Goal: Information Seeking & Learning: Learn about a topic

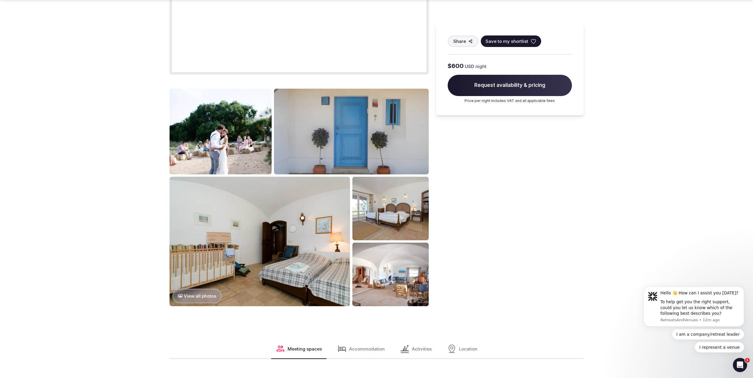
scroll to position [562, 0]
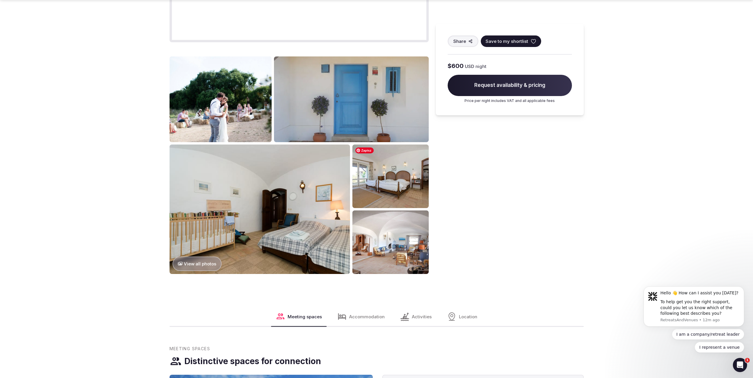
click at [383, 184] on img at bounding box center [390, 177] width 76 height 64
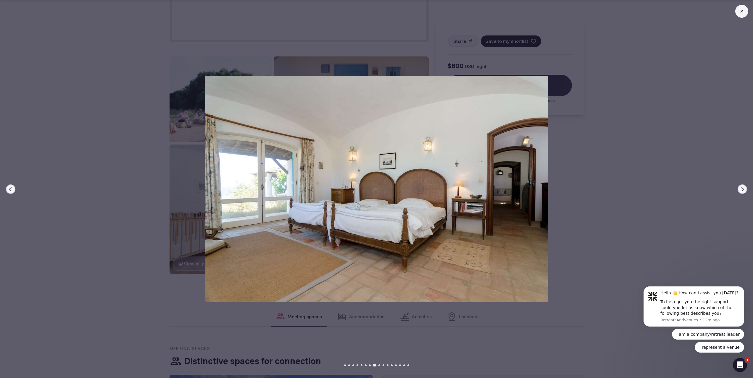
click at [746, 188] on button "Next slide" at bounding box center [742, 189] width 9 height 9
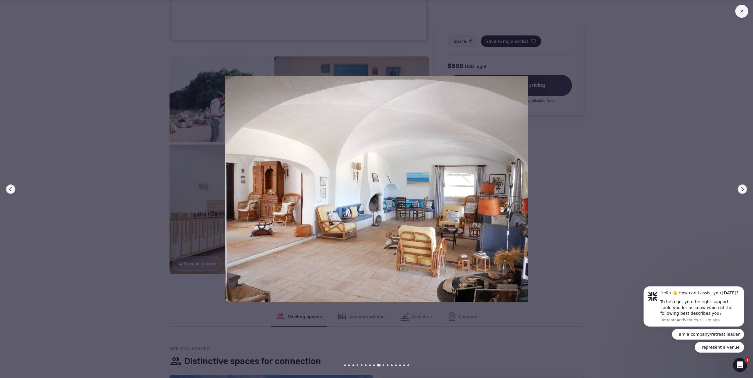
click at [746, 189] on button "Next slide" at bounding box center [742, 189] width 9 height 9
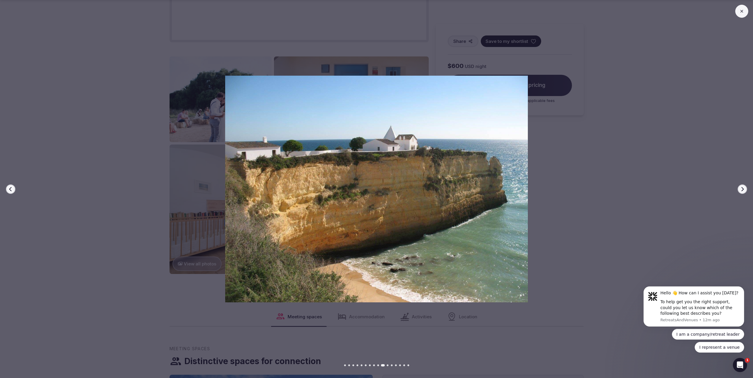
click at [746, 189] on button "Next slide" at bounding box center [742, 189] width 9 height 9
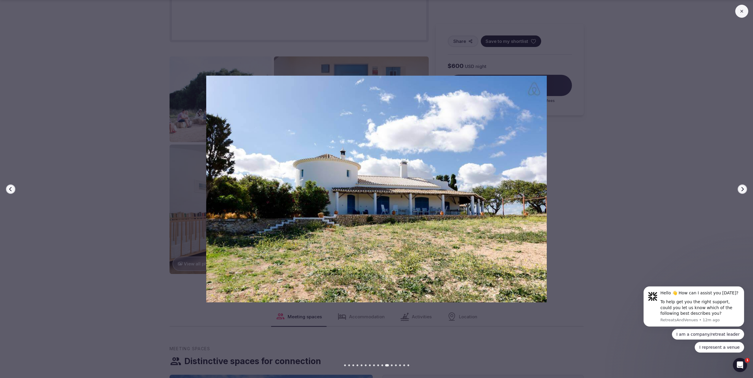
click at [746, 189] on button "Next slide" at bounding box center [742, 189] width 9 height 9
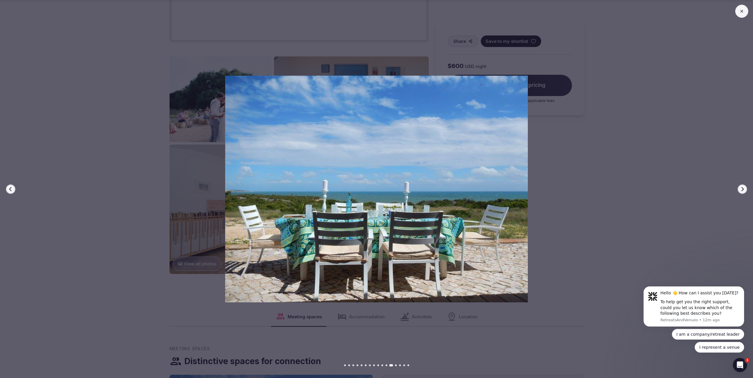
click at [746, 189] on button "Next slide" at bounding box center [742, 189] width 9 height 9
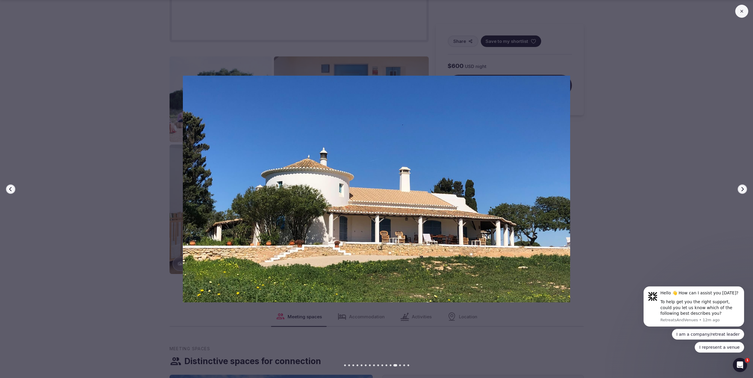
click at [746, 189] on button "Next slide" at bounding box center [742, 189] width 9 height 9
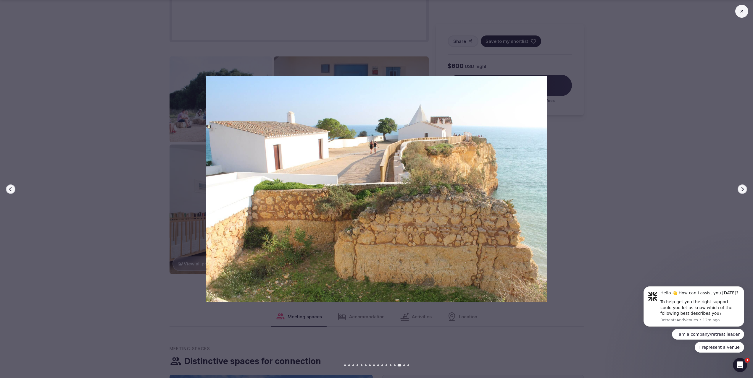
click at [746, 189] on button "Next slide" at bounding box center [742, 189] width 9 height 9
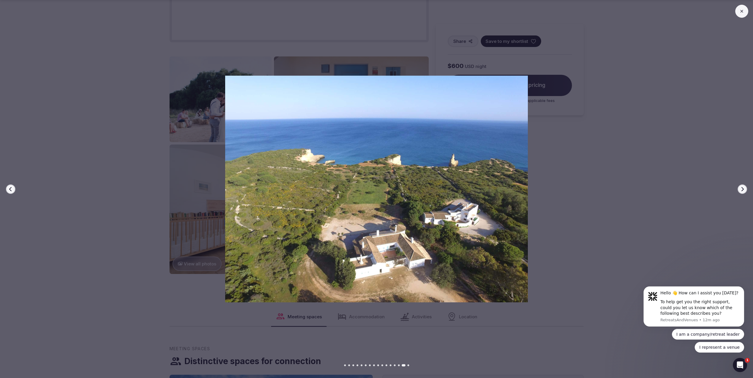
click at [746, 189] on button "Next slide" at bounding box center [742, 189] width 9 height 9
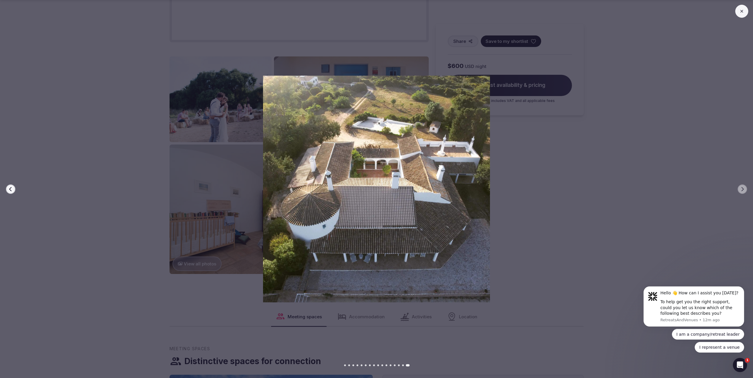
click at [744, 12] on icon at bounding box center [741, 11] width 5 height 5
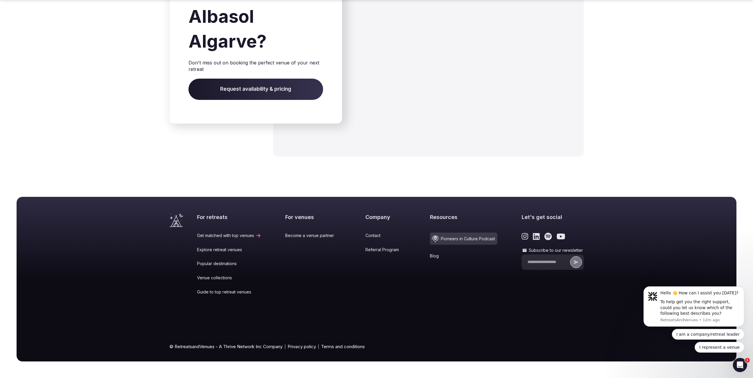
scroll to position [2118, 0]
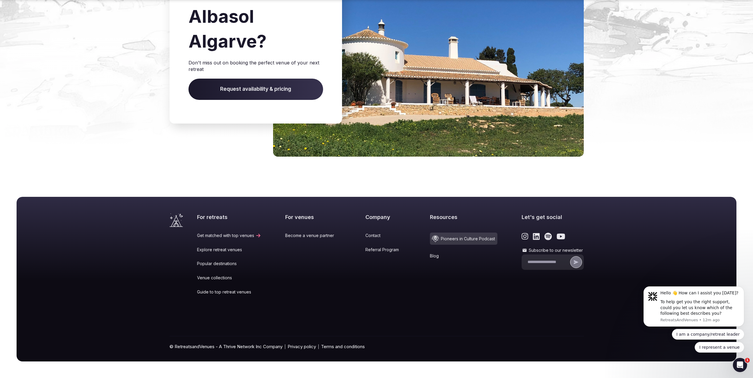
click at [458, 241] on span "Pioneers in Culture Podcast" at bounding box center [463, 239] width 67 height 12
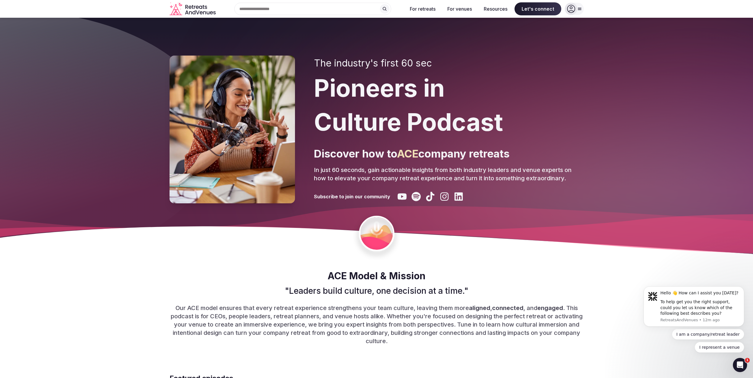
click at [197, 11] on icon "Retreats and Venues company logo" at bounding box center [198, 13] width 4 height 4
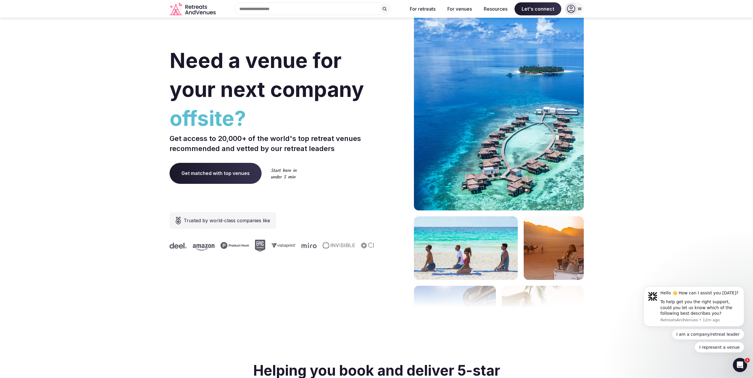
click at [289, 7] on div "Search Popular Destinations [GEOGRAPHIC_DATA], [GEOGRAPHIC_DATA] [GEOGRAPHIC_DA…" at bounding box center [310, 9] width 185 height 12
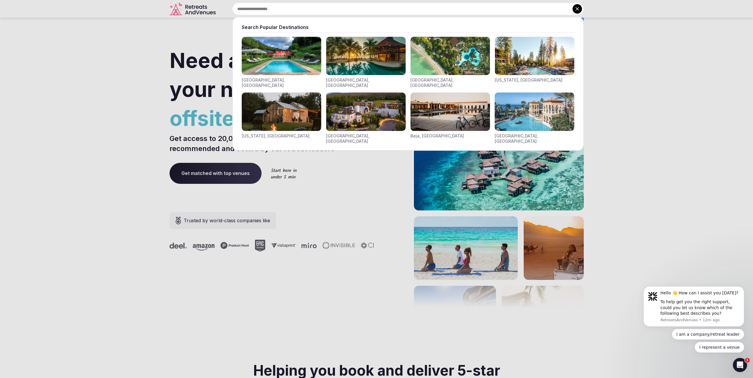
type input "*"
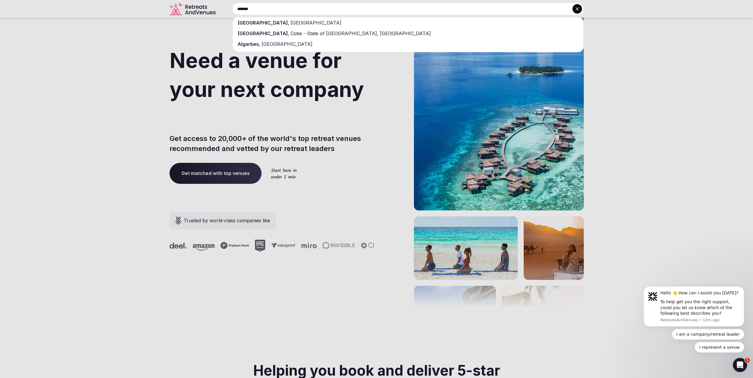
type input "*******"
click at [288, 20] on div "[GEOGRAPHIC_DATA] , [GEOGRAPHIC_DATA]" at bounding box center [408, 22] width 350 height 11
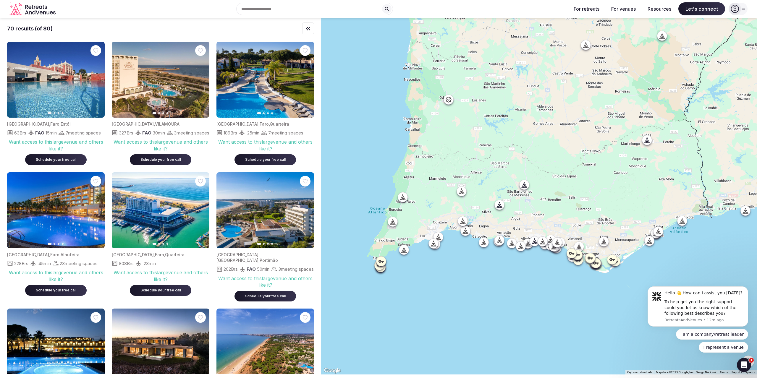
click at [464, 219] on icon at bounding box center [463, 221] width 6 height 6
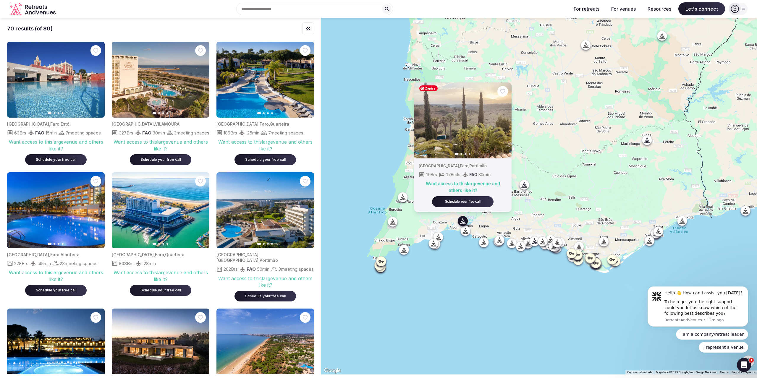
click at [505, 120] on icon "button" at bounding box center [503, 120] width 5 height 5
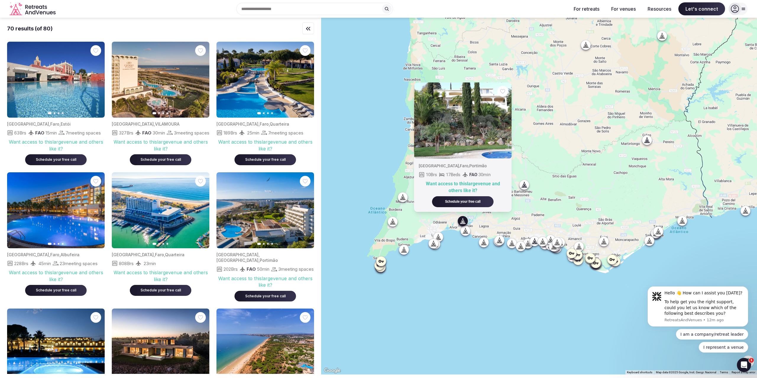
click at [505, 120] on icon "button" at bounding box center [503, 120] width 5 height 5
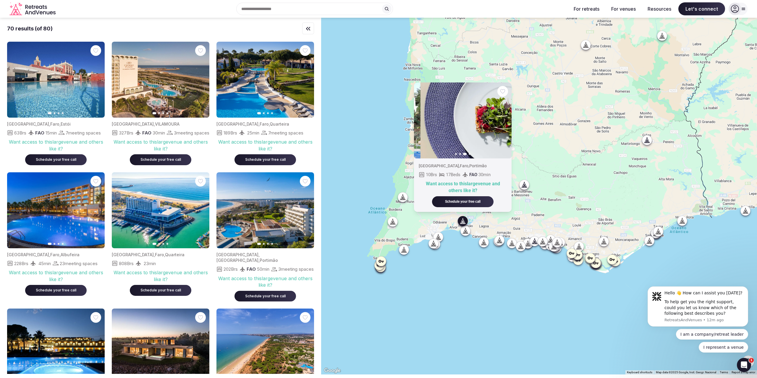
click at [505, 120] on icon "button" at bounding box center [503, 120] width 5 height 5
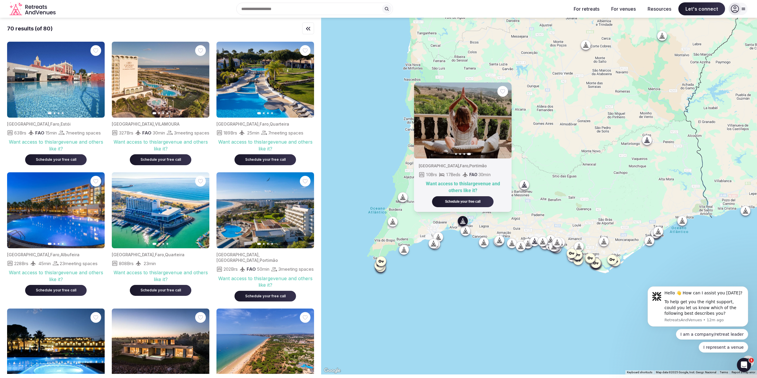
click at [408, 200] on div at bounding box center [402, 196] width 9 height 9
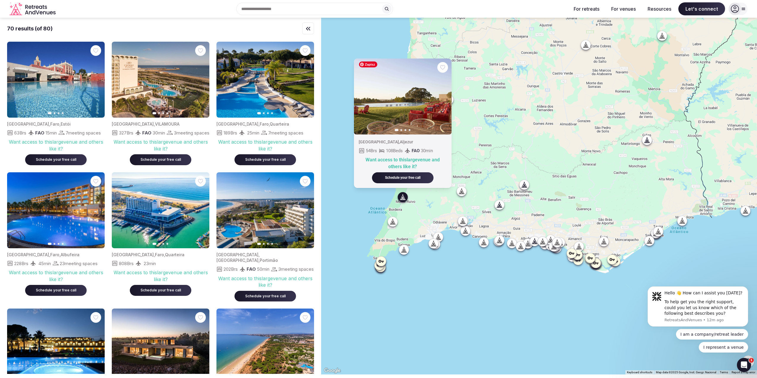
click at [441, 96] on button "Next slide" at bounding box center [443, 96] width 9 height 9
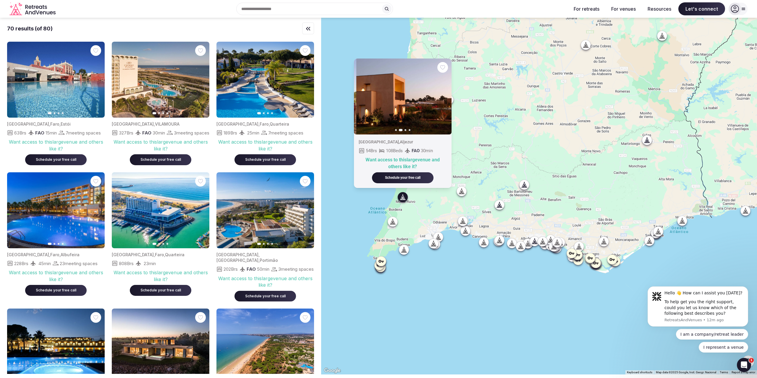
click at [441, 96] on button "Next slide" at bounding box center [443, 96] width 9 height 9
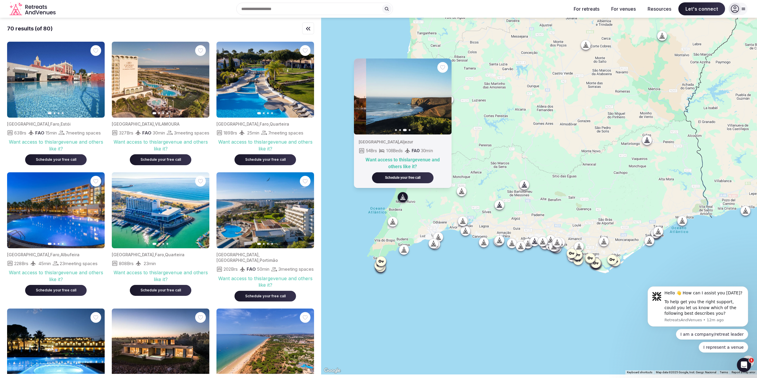
click at [441, 96] on button "Next slide" at bounding box center [443, 96] width 9 height 9
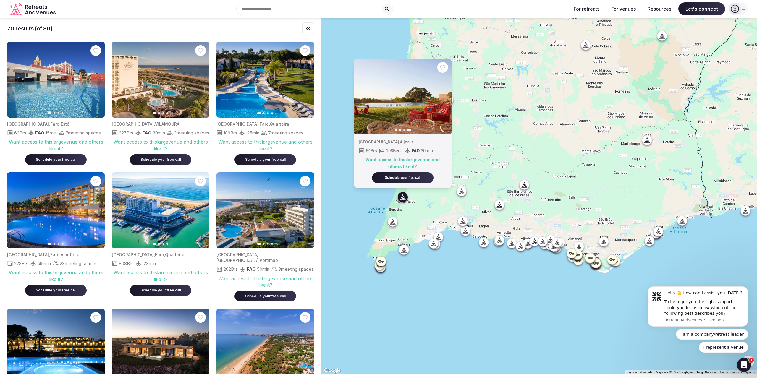
click at [530, 191] on div "Previous slide Next slide [GEOGRAPHIC_DATA] , Aljezur 54 Brs 108 Beds FAO 30 mi…" at bounding box center [539, 196] width 436 height 357
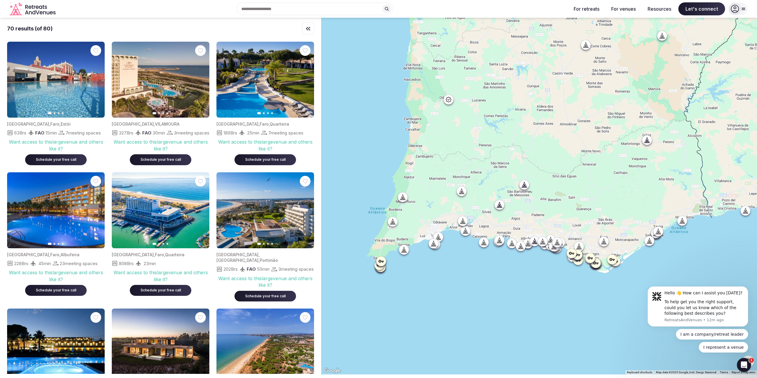
click at [527, 186] on icon at bounding box center [525, 184] width 3 height 5
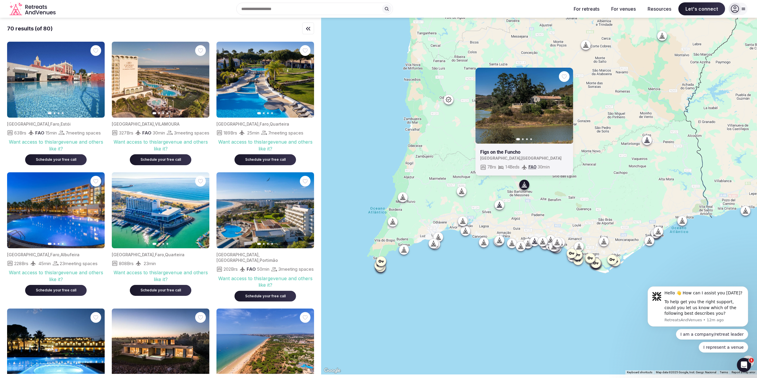
click at [566, 108] on icon "button" at bounding box center [565, 105] width 5 height 5
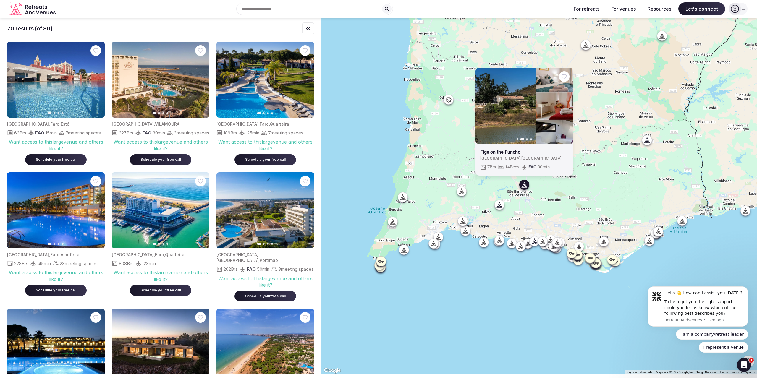
click at [566, 108] on icon "button" at bounding box center [565, 105] width 5 height 5
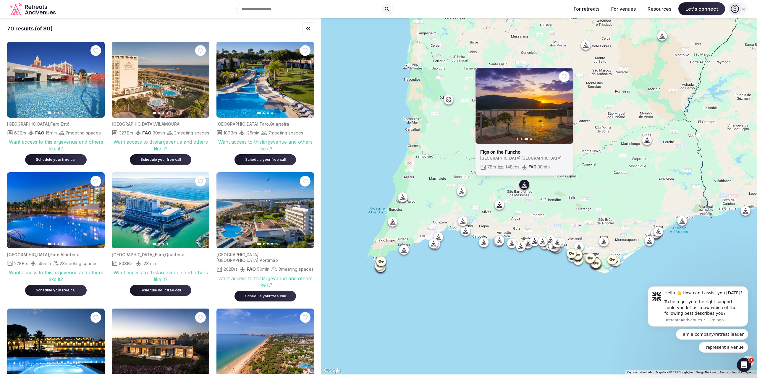
click at [566, 108] on icon "button" at bounding box center [565, 105] width 5 height 5
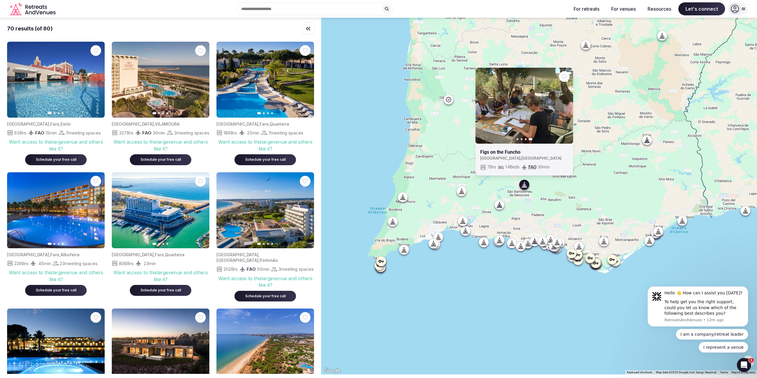
click at [465, 191] on icon at bounding box center [462, 191] width 6 height 6
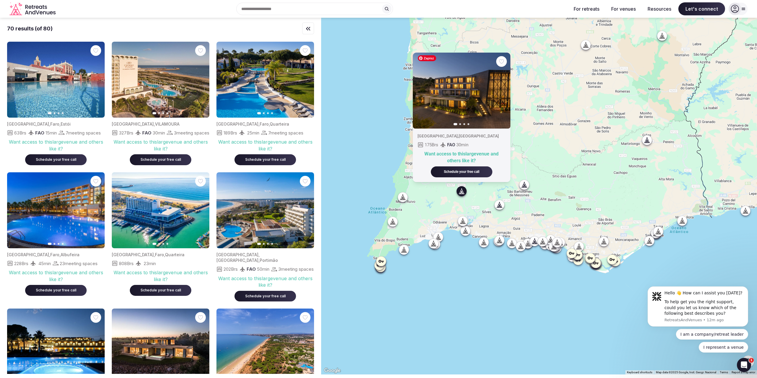
click at [507, 94] on button "Next slide" at bounding box center [502, 90] width 9 height 9
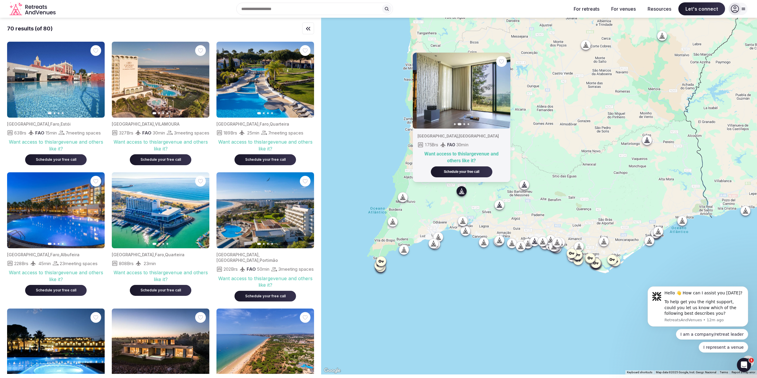
click at [507, 94] on button "Next slide" at bounding box center [502, 90] width 9 height 9
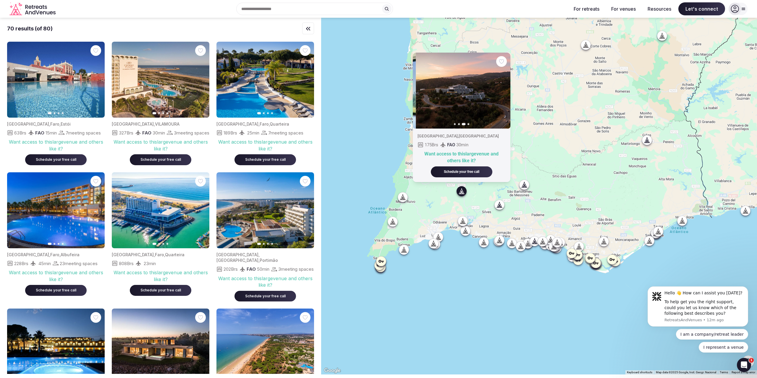
click at [507, 94] on button "Next slide" at bounding box center [502, 90] width 9 height 9
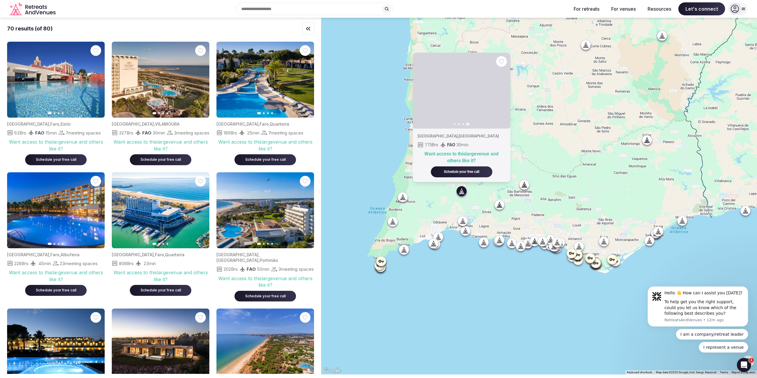
click at [406, 252] on icon at bounding box center [404, 250] width 6 height 6
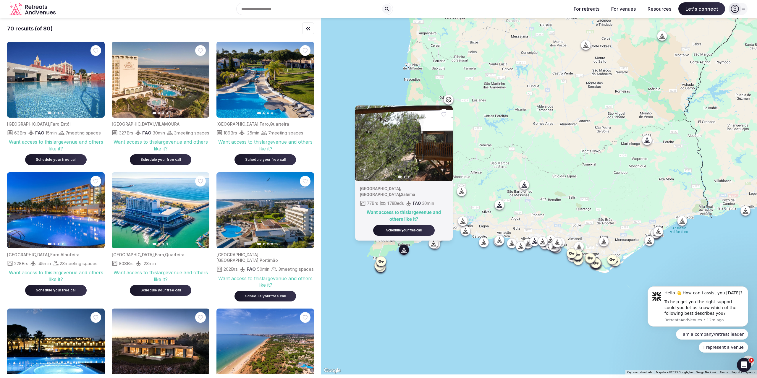
click at [384, 262] on icon at bounding box center [381, 261] width 5 height 3
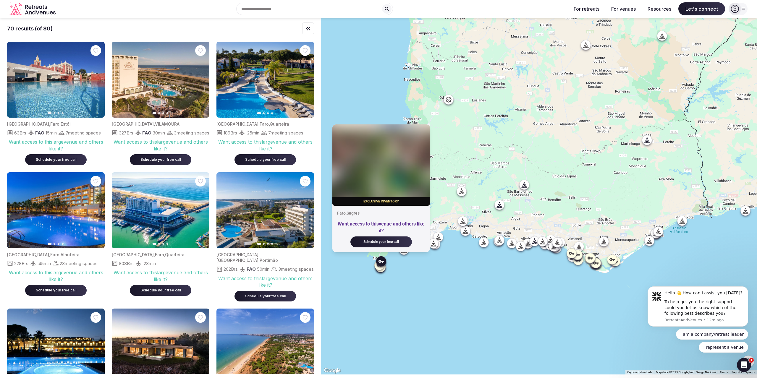
click at [383, 267] on icon at bounding box center [380, 265] width 6 height 6
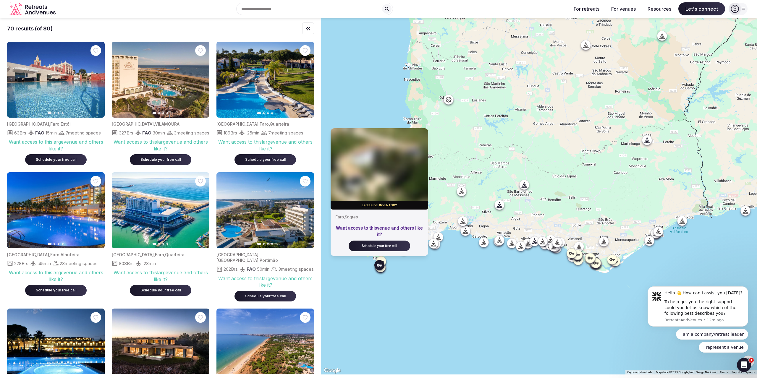
click at [386, 270] on div at bounding box center [380, 266] width 9 height 9
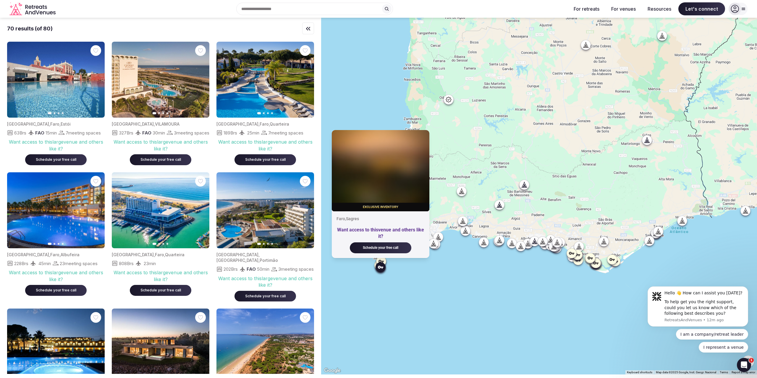
click at [436, 245] on icon at bounding box center [434, 243] width 3 height 5
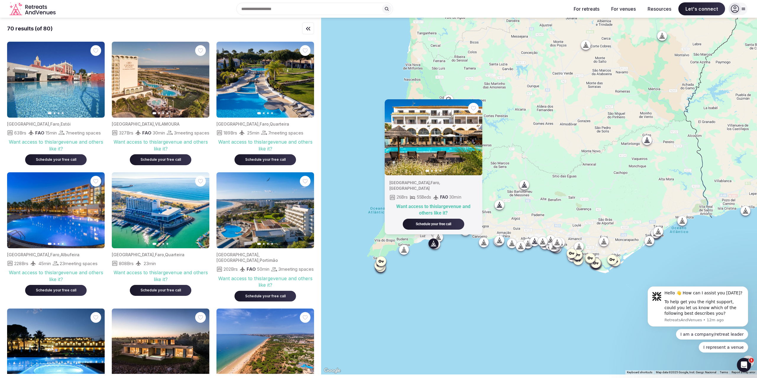
click at [441, 239] on icon at bounding box center [439, 237] width 6 height 6
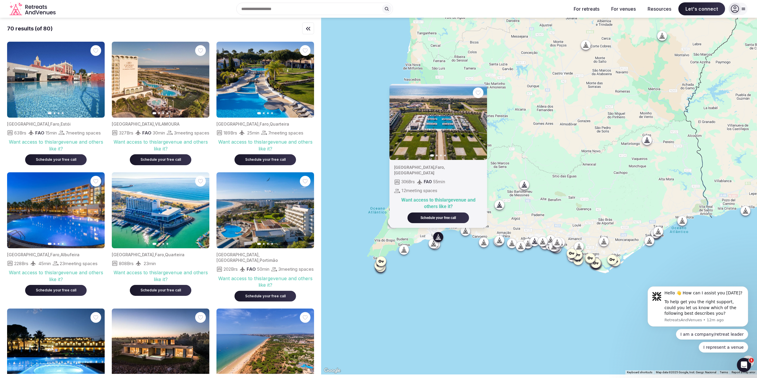
click at [463, 247] on div "Previous slide Next slide [GEOGRAPHIC_DATA] , [GEOGRAPHIC_DATA] , [GEOGRAPHIC_D…" at bounding box center [539, 196] width 436 height 357
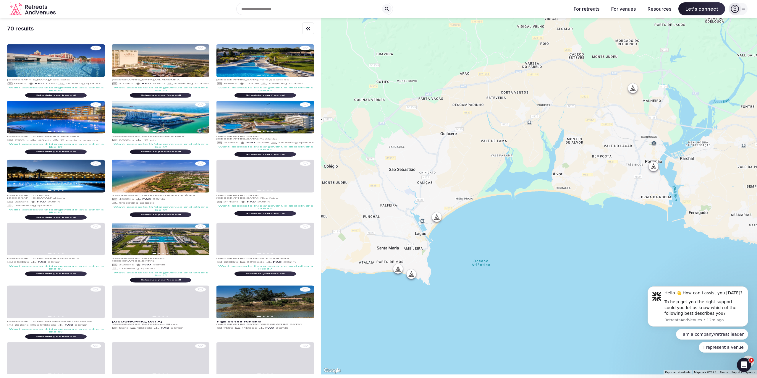
click at [412, 277] on div at bounding box center [539, 196] width 436 height 357
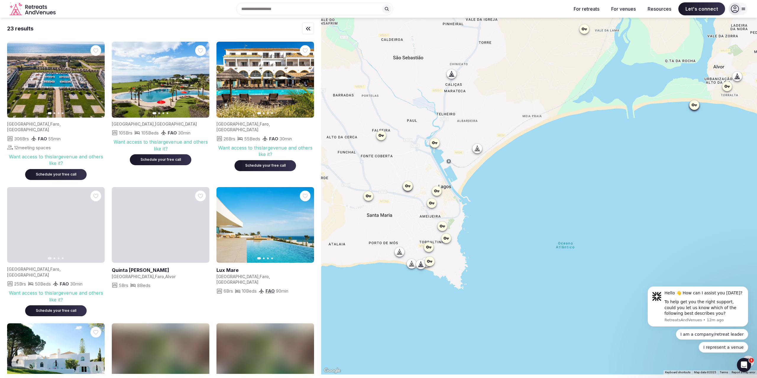
click at [401, 253] on icon at bounding box center [400, 253] width 1 height 2
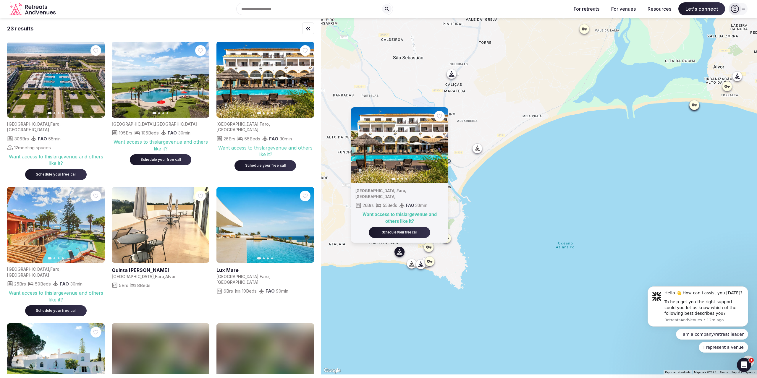
click at [412, 267] on div at bounding box center [411, 263] width 9 height 9
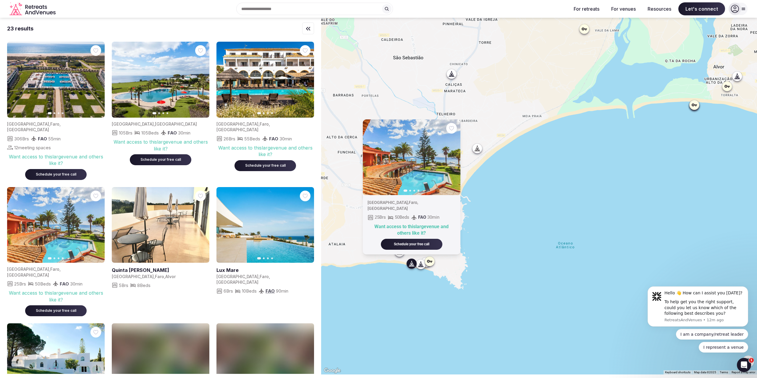
click at [423, 268] on div at bounding box center [420, 263] width 9 height 9
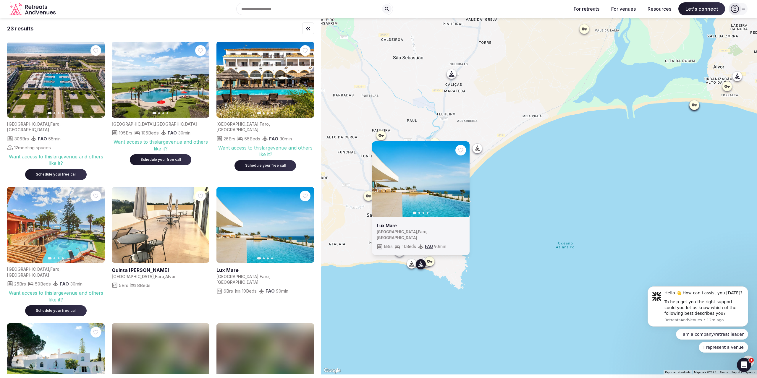
click at [436, 284] on div "Previous slide Next slide Lux Mare [GEOGRAPHIC_DATA] , [GEOGRAPHIC_DATA] , [GEO…" at bounding box center [539, 196] width 436 height 357
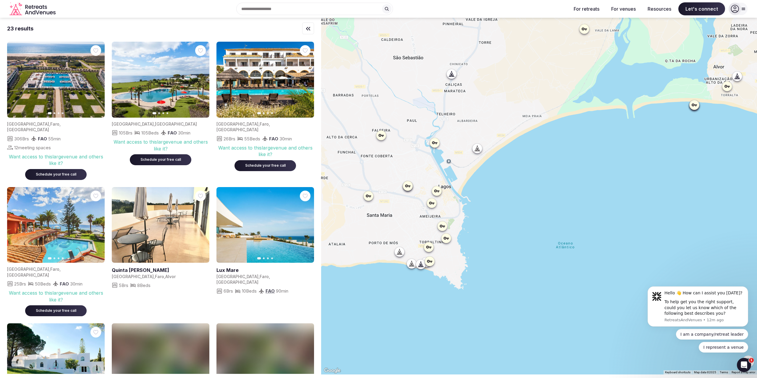
click at [435, 262] on div at bounding box center [429, 261] width 9 height 9
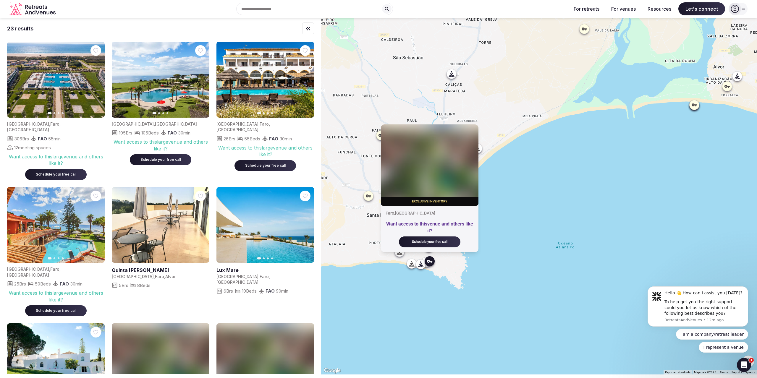
click at [446, 265] on div "Exclusive inventory [GEOGRAPHIC_DATA] , [GEOGRAPHIC_DATA] Want access to this v…" at bounding box center [539, 196] width 436 height 357
click at [480, 146] on icon at bounding box center [478, 148] width 6 height 6
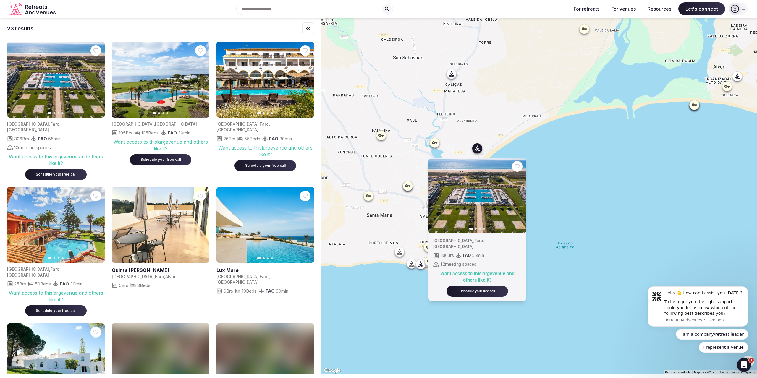
click at [438, 145] on icon at bounding box center [435, 143] width 6 height 6
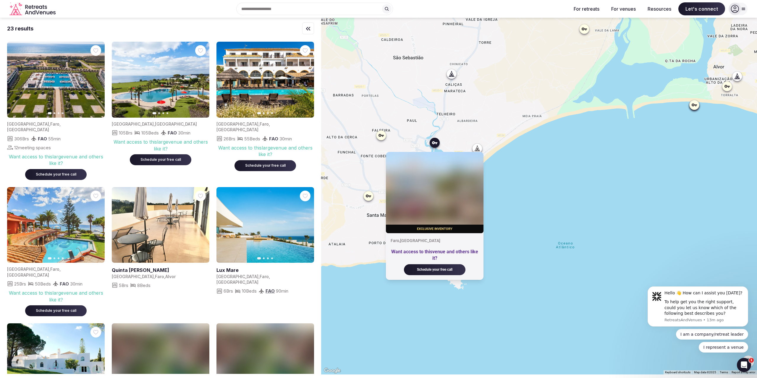
click at [453, 78] on div at bounding box center [451, 73] width 9 height 9
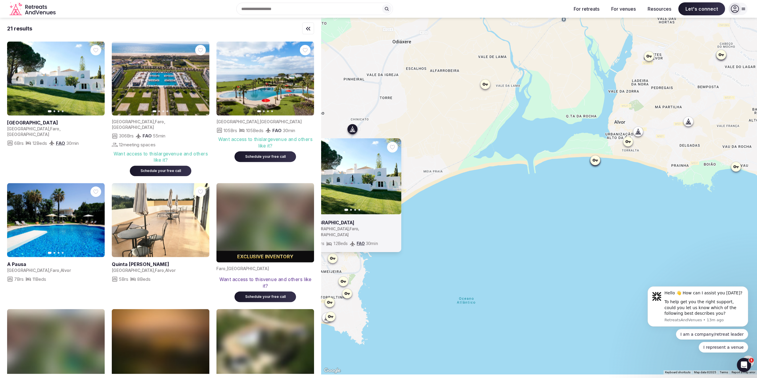
click at [641, 133] on icon at bounding box center [639, 132] width 6 height 6
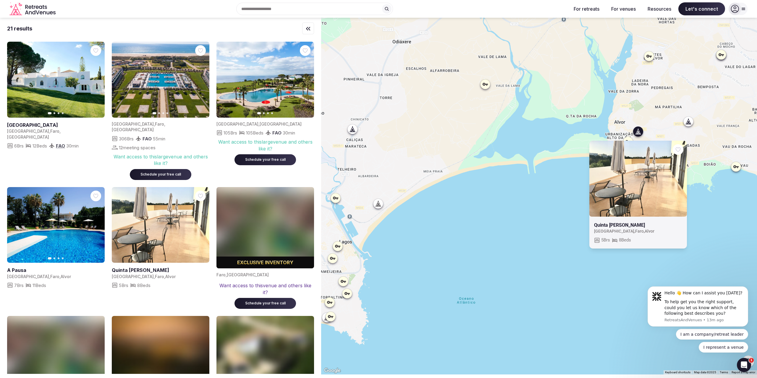
click at [380, 204] on icon at bounding box center [378, 204] width 6 height 6
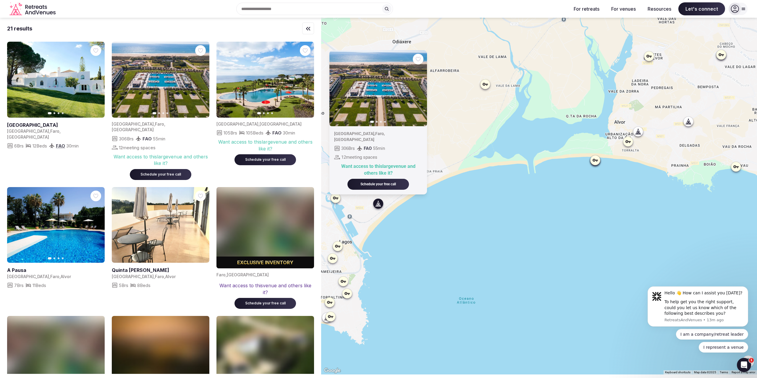
drag, startPoint x: 450, startPoint y: 114, endPoint x: 586, endPoint y: 171, distance: 147.3
click at [599, 174] on div "Previous slide Next slide [GEOGRAPHIC_DATA] , [GEOGRAPHIC_DATA] , [GEOGRAPHIC_D…" at bounding box center [539, 196] width 436 height 357
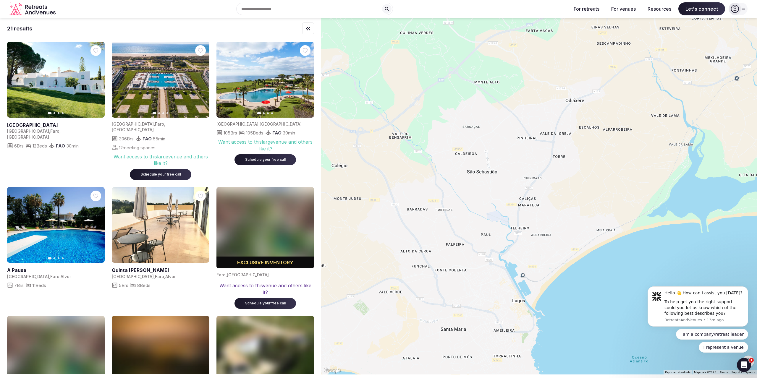
drag, startPoint x: 525, startPoint y: 253, endPoint x: 635, endPoint y: 253, distance: 110.4
click at [659, 278] on div at bounding box center [539, 196] width 436 height 357
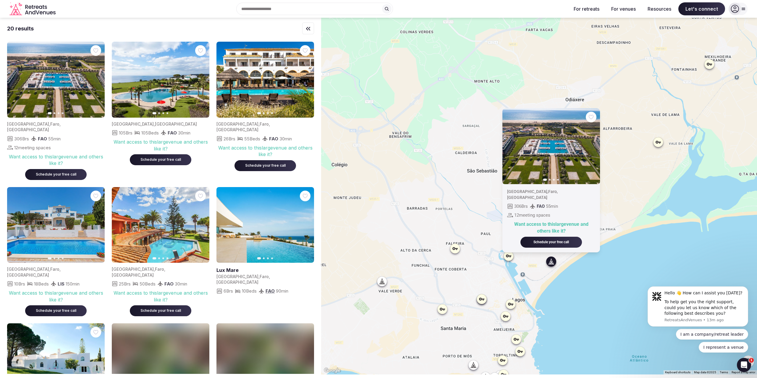
click at [385, 283] on icon at bounding box center [382, 281] width 6 height 6
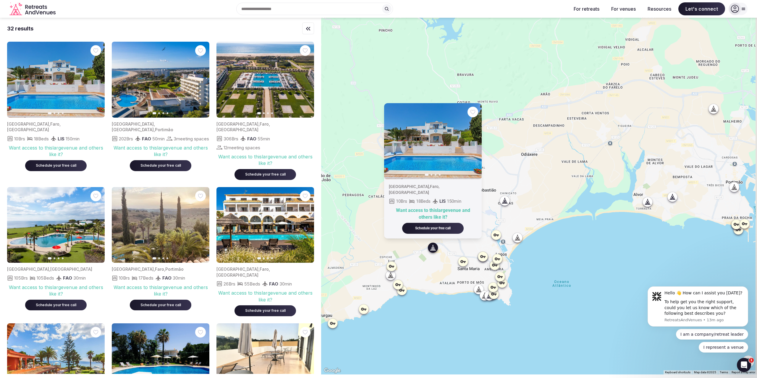
click at [393, 280] on div at bounding box center [390, 274] width 9 height 9
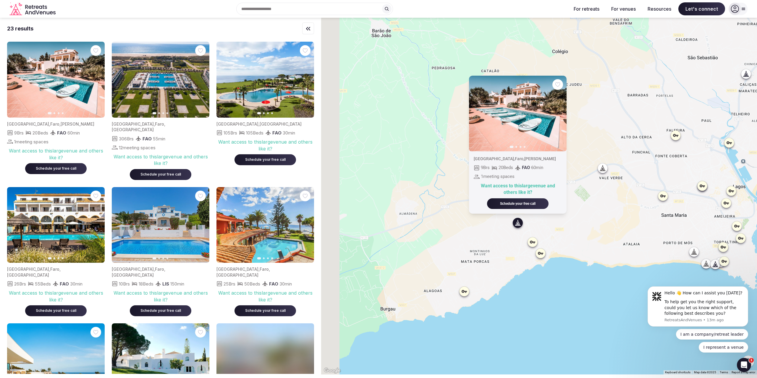
drag, startPoint x: 438, startPoint y: 267, endPoint x: 534, endPoint y: 239, distance: 99.4
click at [534, 239] on div "Previous slide Next slide [GEOGRAPHIC_DATA] , [GEOGRAPHIC_DATA][PERSON_NAME] 9 …" at bounding box center [539, 196] width 436 height 357
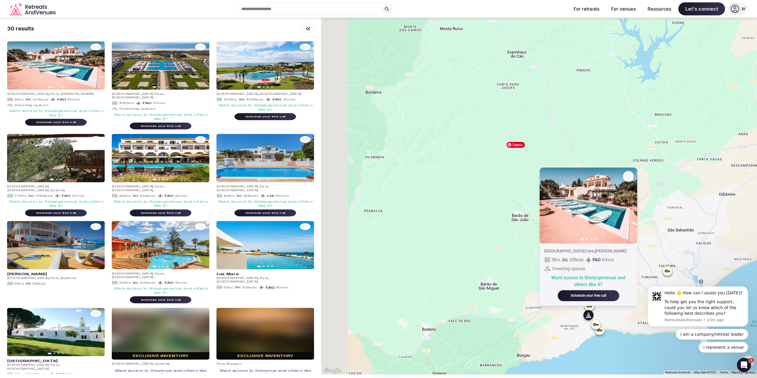
drag, startPoint x: 464, startPoint y: 93, endPoint x: 571, endPoint y: 140, distance: 116.4
click at [571, 140] on div "Previous slide Next slide [GEOGRAPHIC_DATA] , [GEOGRAPHIC_DATA][PERSON_NAME] 9 …" at bounding box center [539, 196] width 436 height 357
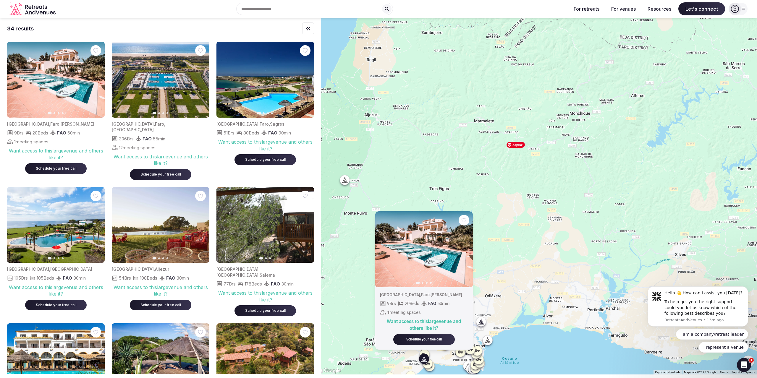
drag, startPoint x: 636, startPoint y: 54, endPoint x: 429, endPoint y: 170, distance: 237.3
click at [429, 170] on div "Previous slide Next slide [GEOGRAPHIC_DATA] , [GEOGRAPHIC_DATA][PERSON_NAME] 9 …" at bounding box center [539, 196] width 436 height 357
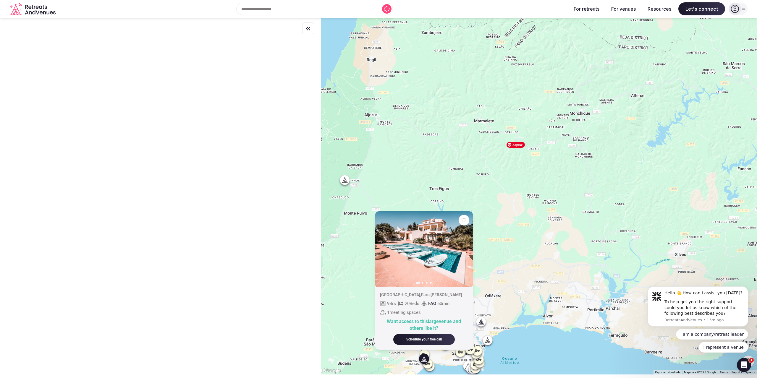
click at [349, 182] on div "Previous slide Next slide [GEOGRAPHIC_DATA] , [GEOGRAPHIC_DATA][PERSON_NAME] 9 …" at bounding box center [539, 196] width 436 height 357
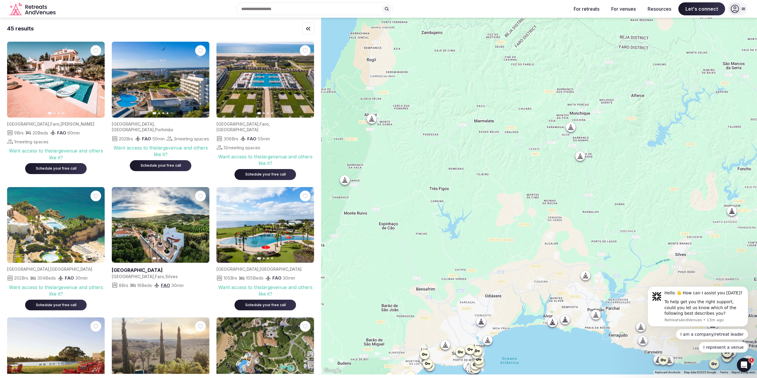
click at [348, 182] on icon at bounding box center [345, 180] width 6 height 6
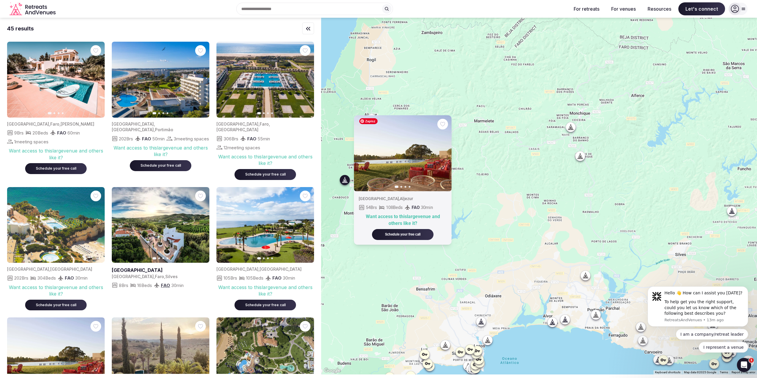
click at [404, 172] on img at bounding box center [403, 153] width 98 height 76
click at [446, 155] on icon "button" at bounding box center [443, 153] width 5 height 5
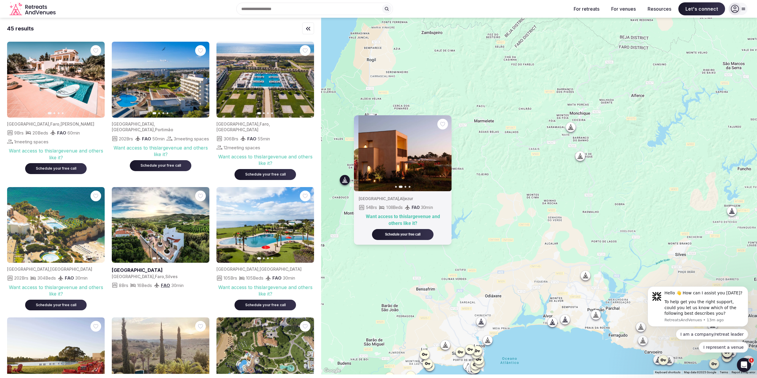
click at [446, 155] on icon "button" at bounding box center [443, 153] width 5 height 5
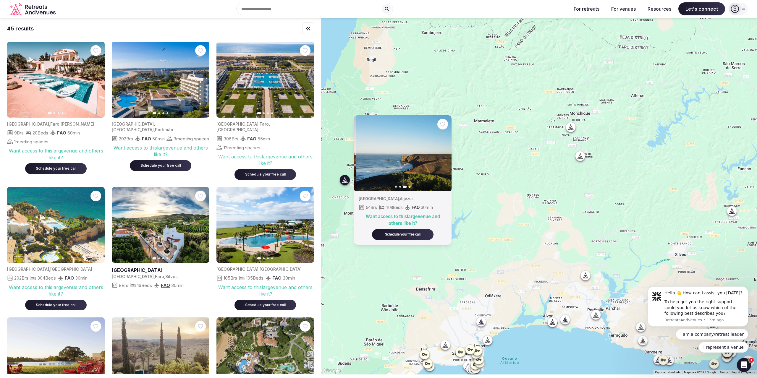
click at [446, 155] on icon "button" at bounding box center [443, 153] width 5 height 5
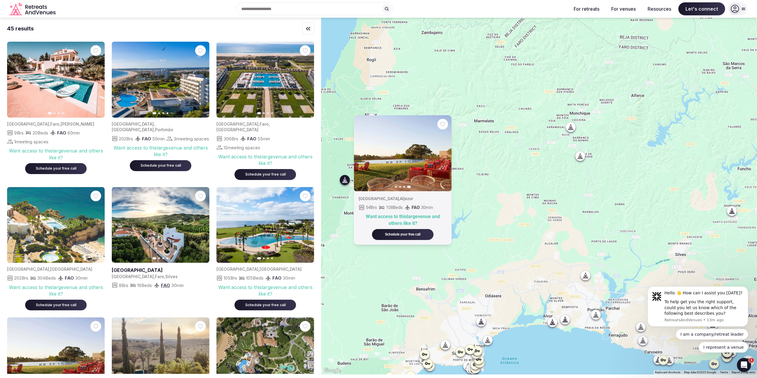
click at [472, 144] on div "Previous slide Next slide [GEOGRAPHIC_DATA] , Aljezur 54 Brs 108 Beds FAO 30 mi…" at bounding box center [539, 196] width 436 height 357
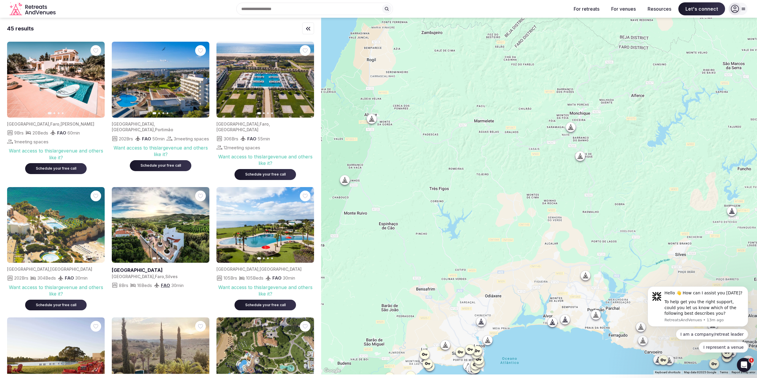
click at [375, 120] on icon at bounding box center [372, 119] width 6 height 6
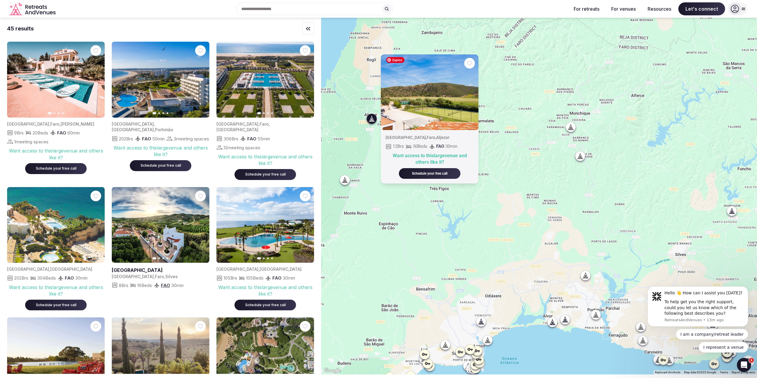
click at [496, 115] on div "Previous slide Next slide [GEOGRAPHIC_DATA] , [GEOGRAPHIC_DATA] , Aljezur 12 Br…" at bounding box center [539, 196] width 436 height 357
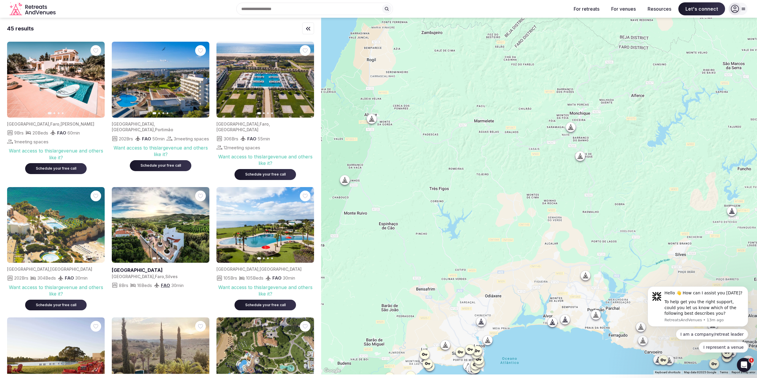
click at [571, 128] on icon at bounding box center [570, 129] width 1 height 2
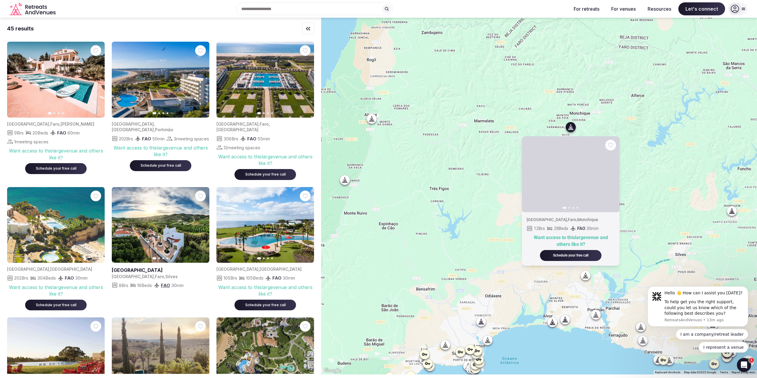
click at [495, 128] on div "Previous slide Next slide [GEOGRAPHIC_DATA] , [GEOGRAPHIC_DATA] , Monchique 12 …" at bounding box center [539, 196] width 436 height 357
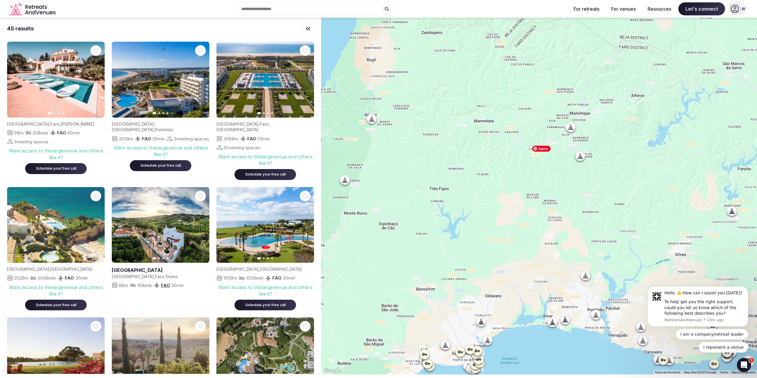
click at [583, 155] on icon at bounding box center [581, 156] width 6 height 6
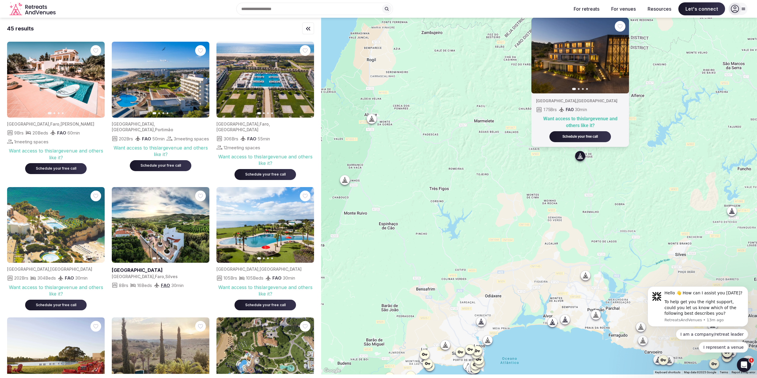
click at [468, 61] on div "Previous slide Next slide [GEOGRAPHIC_DATA] , [GEOGRAPHIC_DATA] 175 Brs FAO 30 …" at bounding box center [539, 196] width 436 height 357
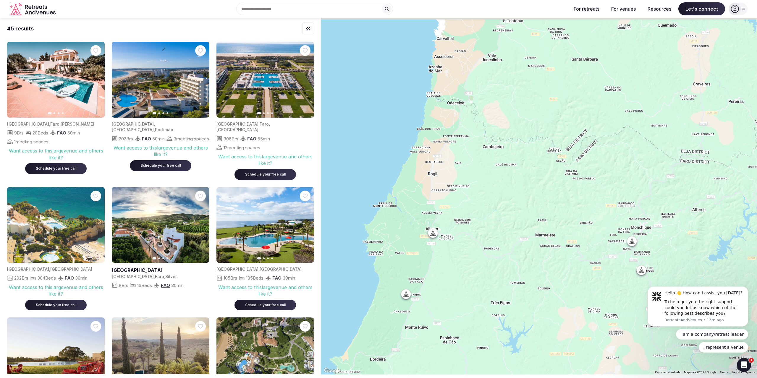
drag, startPoint x: 439, startPoint y: 59, endPoint x: 501, endPoint y: 173, distance: 129.9
click at [501, 173] on div at bounding box center [539, 196] width 436 height 357
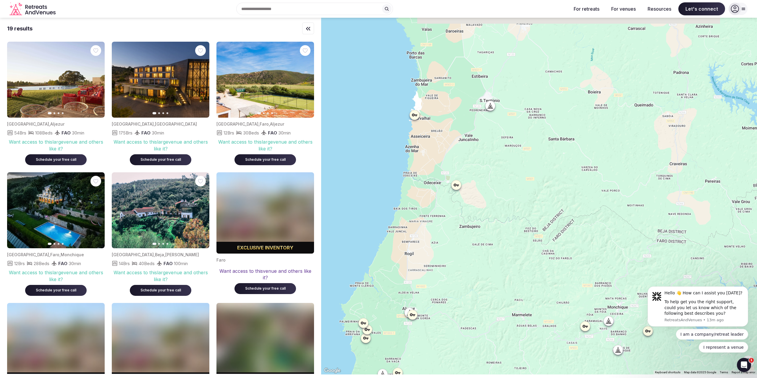
drag, startPoint x: 525, startPoint y: 54, endPoint x: 501, endPoint y: 135, distance: 85.0
click at [501, 135] on div at bounding box center [539, 196] width 436 height 357
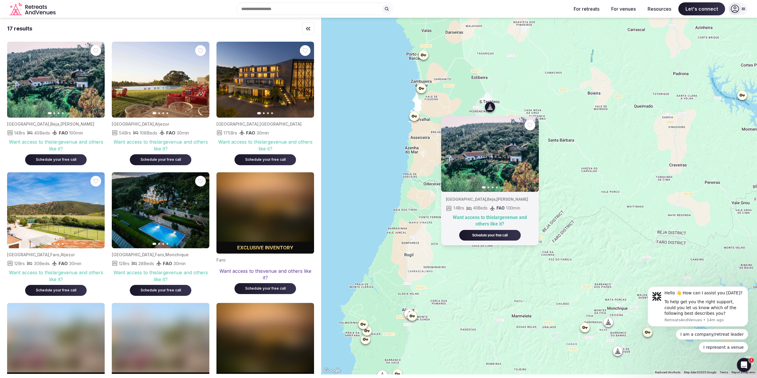
click at [533, 154] on icon "button" at bounding box center [530, 153] width 5 height 5
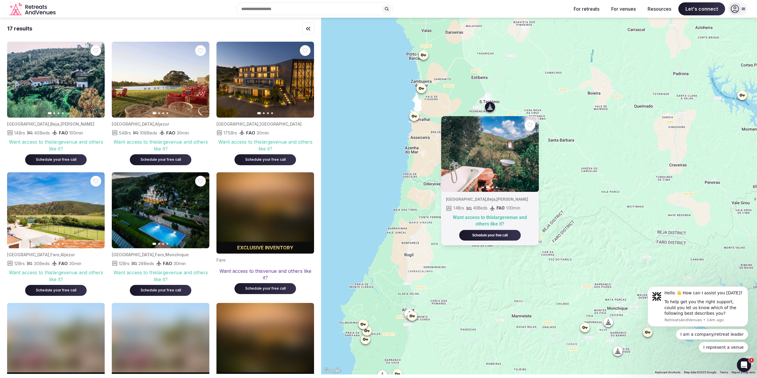
click at [532, 154] on icon "button" at bounding box center [531, 154] width 2 height 4
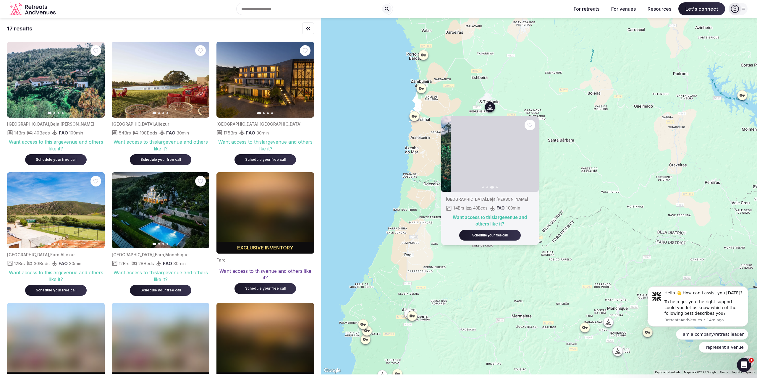
click at [532, 154] on icon "button" at bounding box center [531, 154] width 2 height 4
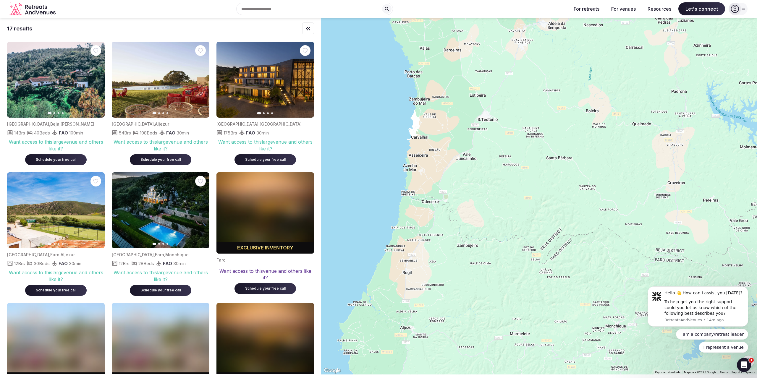
drag, startPoint x: 559, startPoint y: 83, endPoint x: 541, endPoint y: 170, distance: 89.0
click at [541, 170] on div at bounding box center [539, 196] width 436 height 357
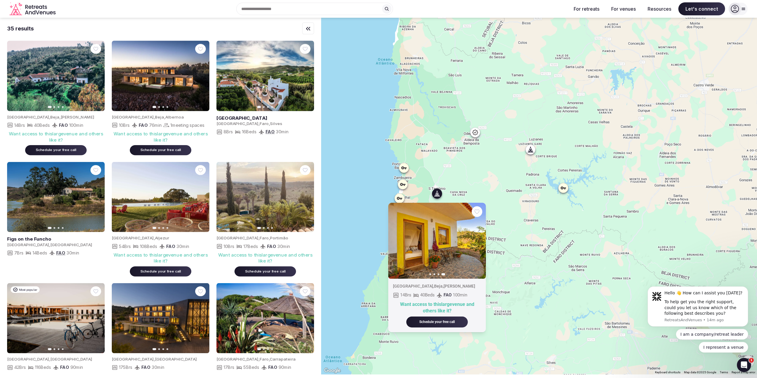
click at [479, 136] on div at bounding box center [475, 132] width 9 height 9
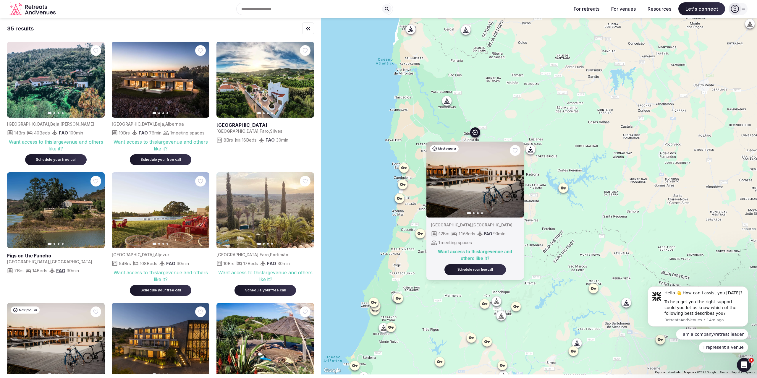
click at [534, 149] on icon at bounding box center [531, 150] width 6 height 6
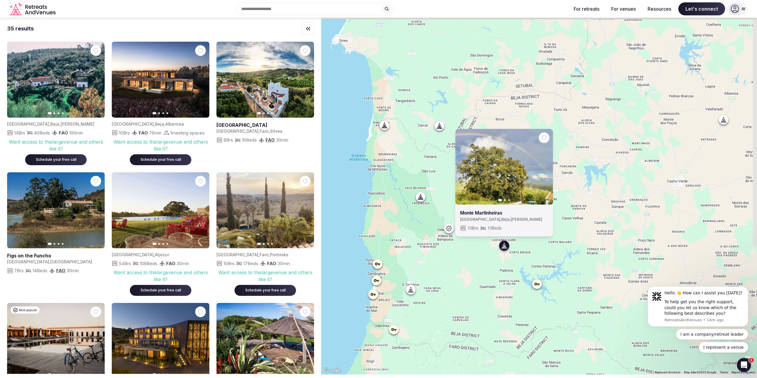
drag, startPoint x: 496, startPoint y: 154, endPoint x: 467, endPoint y: 235, distance: 86.8
click at [470, 250] on div "Previous slide Next slide Monte Martinheiras [GEOGRAPHIC_DATA] , Beja , [PERSON…" at bounding box center [539, 196] width 436 height 357
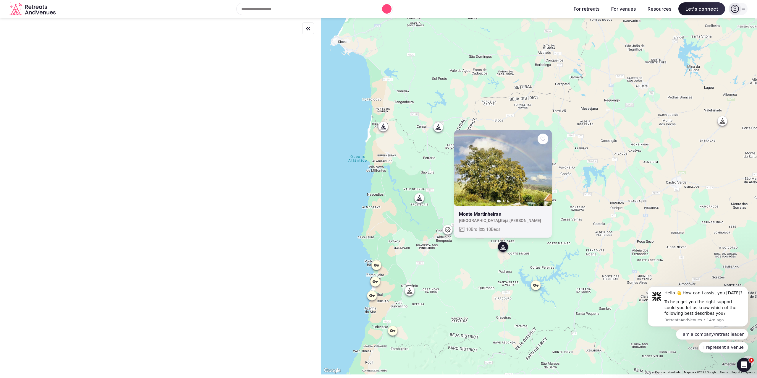
click at [440, 133] on div "Previous slide Next slide Monte Martinheiras [GEOGRAPHIC_DATA] , Beja , [PERSON…" at bounding box center [539, 196] width 436 height 357
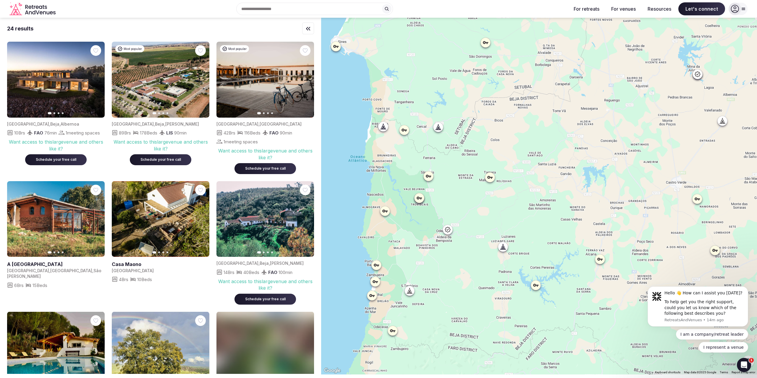
click at [438, 130] on icon at bounding box center [437, 129] width 1 height 2
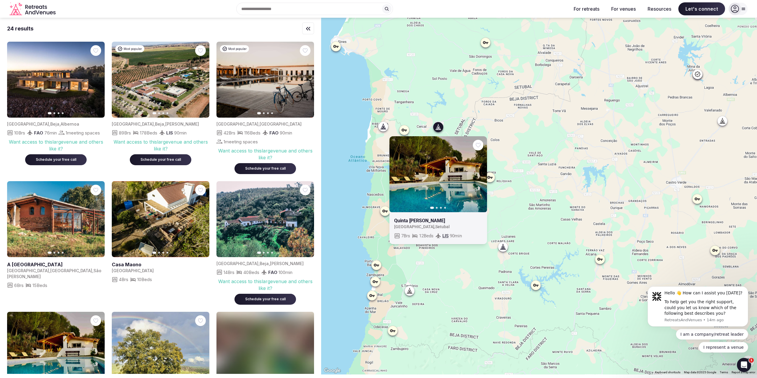
click at [388, 128] on div at bounding box center [383, 126] width 9 height 9
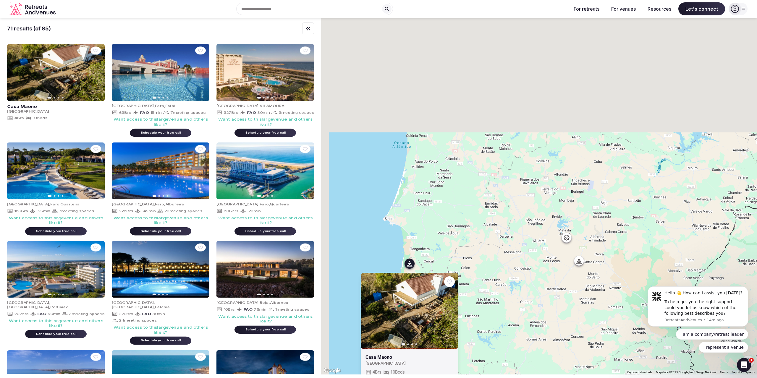
drag, startPoint x: 527, startPoint y: 74, endPoint x: 541, endPoint y: 233, distance: 158.9
click at [541, 233] on div "Previous slide Next slide Casa Maono [GEOGRAPHIC_DATA] 4 Brs 10 Beds" at bounding box center [539, 196] width 436 height 357
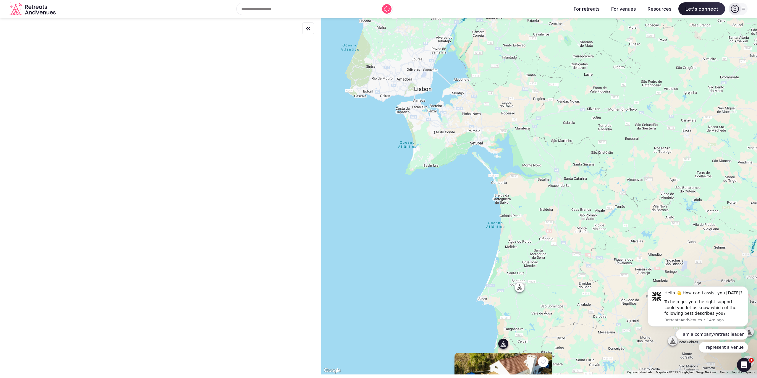
drag, startPoint x: 397, startPoint y: 82, endPoint x: 490, endPoint y: 151, distance: 115.8
click at [490, 151] on div "Previous slide Next slide Casa Maono [GEOGRAPHIC_DATA] 4 Brs 10 Beds" at bounding box center [539, 196] width 436 height 357
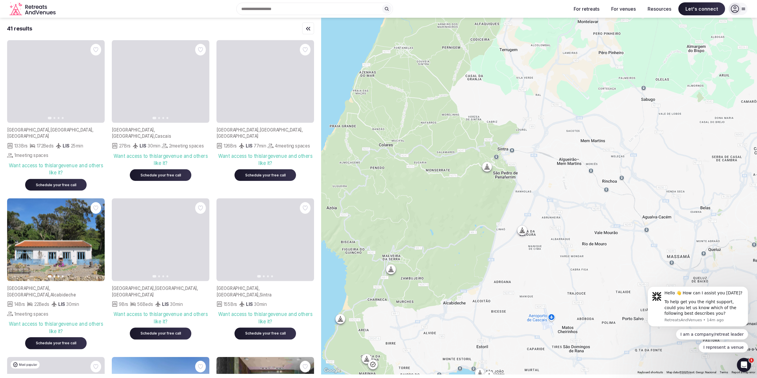
click at [495, 169] on div at bounding box center [492, 167] width 10 height 10
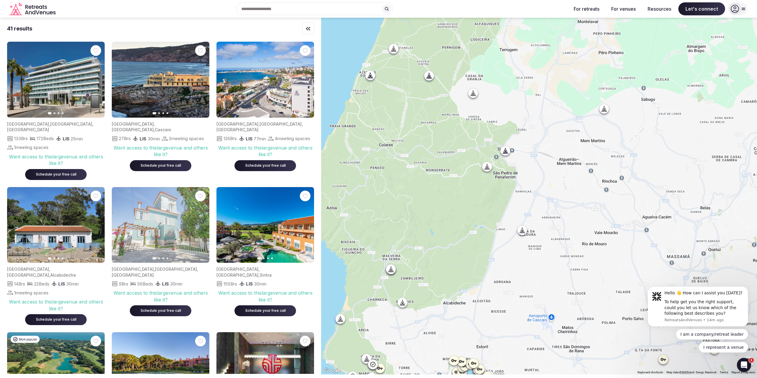
click at [488, 168] on icon at bounding box center [486, 168] width 1 height 2
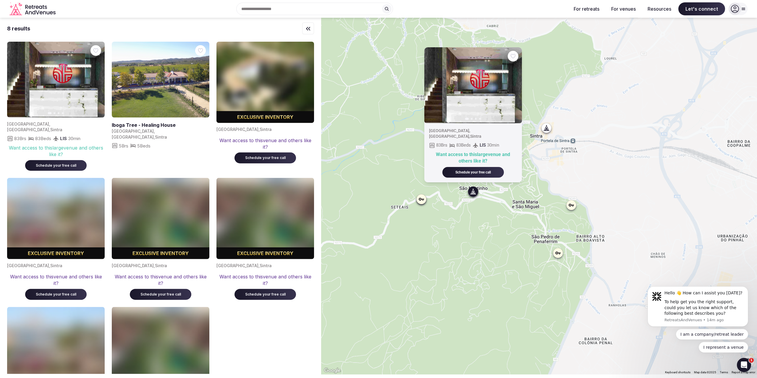
drag, startPoint x: 473, startPoint y: 194, endPoint x: 488, endPoint y: 213, distance: 23.6
click at [488, 213] on div "Previous slide Next slide [GEOGRAPHIC_DATA] , [GEOGRAPHIC_DATA] , [GEOGRAPHIC_D…" at bounding box center [539, 196] width 436 height 357
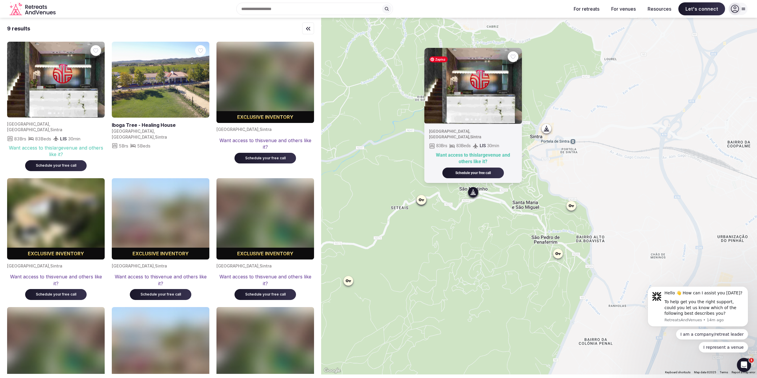
click at [515, 88] on icon "button" at bounding box center [514, 86] width 2 height 4
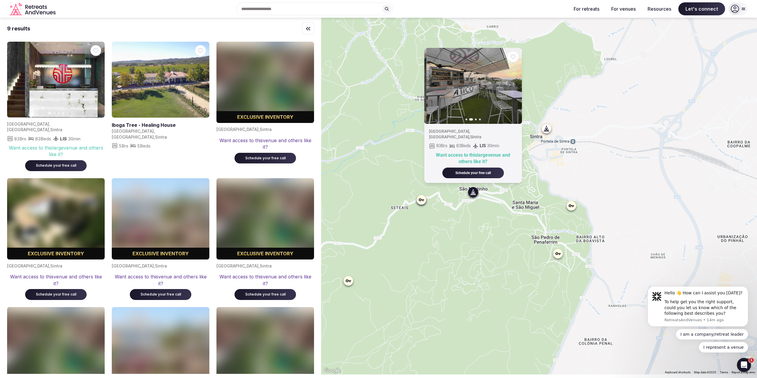
click at [515, 88] on icon "button" at bounding box center [514, 86] width 2 height 4
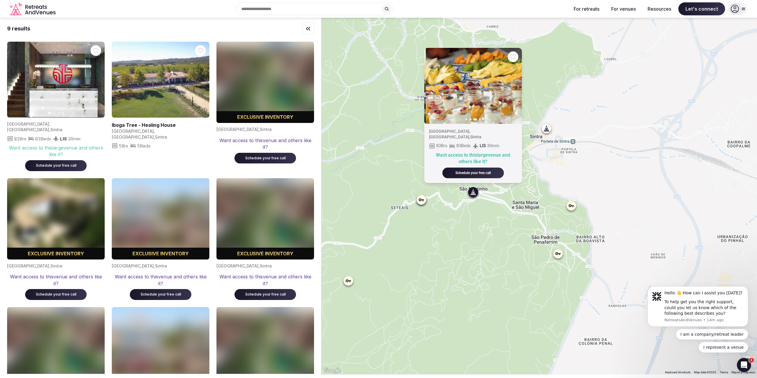
click at [515, 88] on icon "button" at bounding box center [514, 86] width 2 height 4
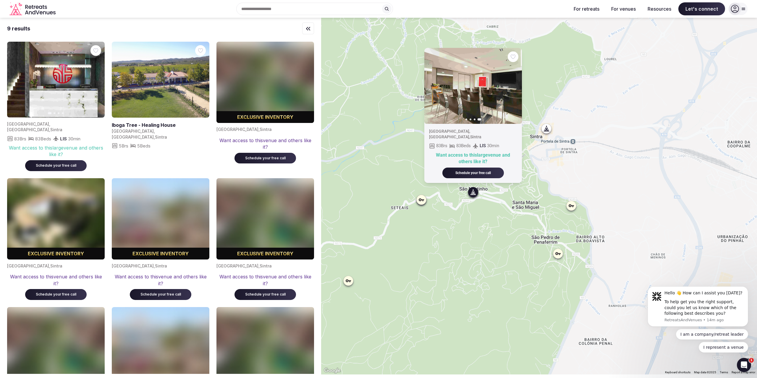
click at [548, 128] on icon at bounding box center [547, 128] width 2 height 1
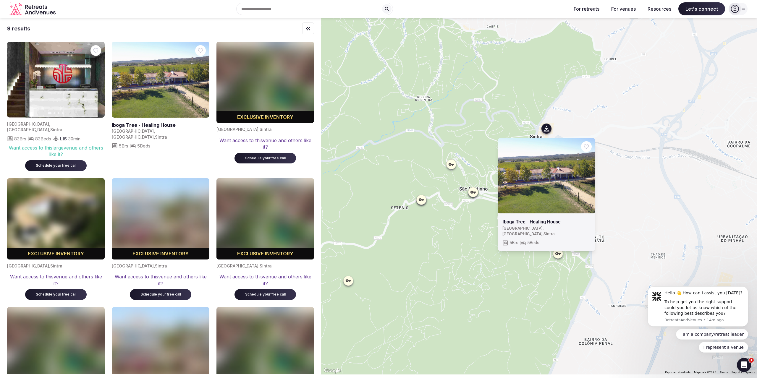
click at [535, 179] on link at bounding box center [547, 176] width 98 height 76
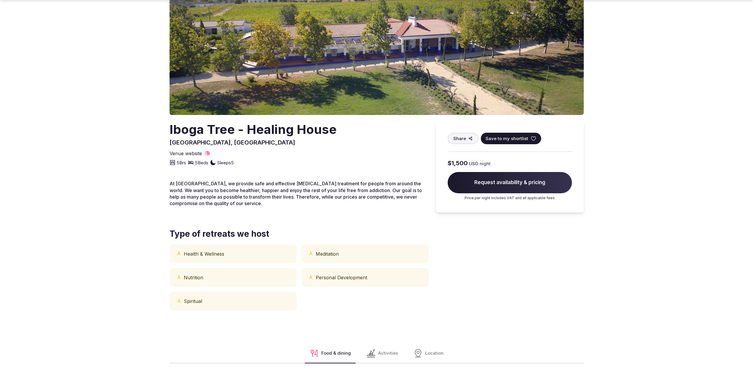
scroll to position [59, 0]
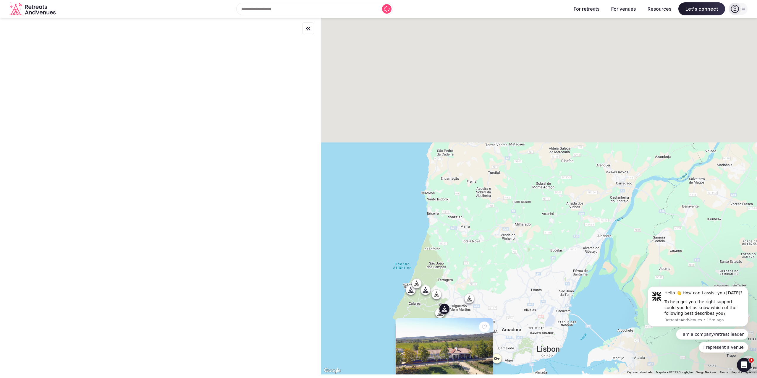
drag, startPoint x: 557, startPoint y: 168, endPoint x: 522, endPoint y: 230, distance: 71.3
click at [522, 239] on div "Iboga Tree - Healing House Portugal , Lisboa , Sintra 5 Brs 5 Beds" at bounding box center [539, 196] width 436 height 357
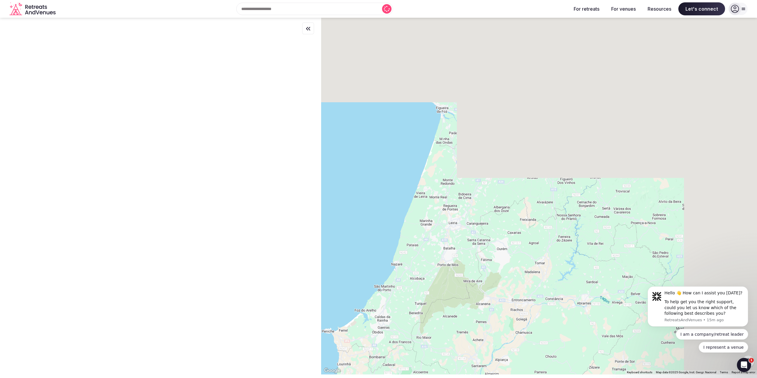
drag, startPoint x: 625, startPoint y: 49, endPoint x: 467, endPoint y: 274, distance: 274.7
click at [467, 274] on div "Iboga Tree - Healing House Portugal , Lisboa , Sintra 5 Brs 5 Beds" at bounding box center [539, 196] width 436 height 357
